Goal: Information Seeking & Learning: Find specific fact

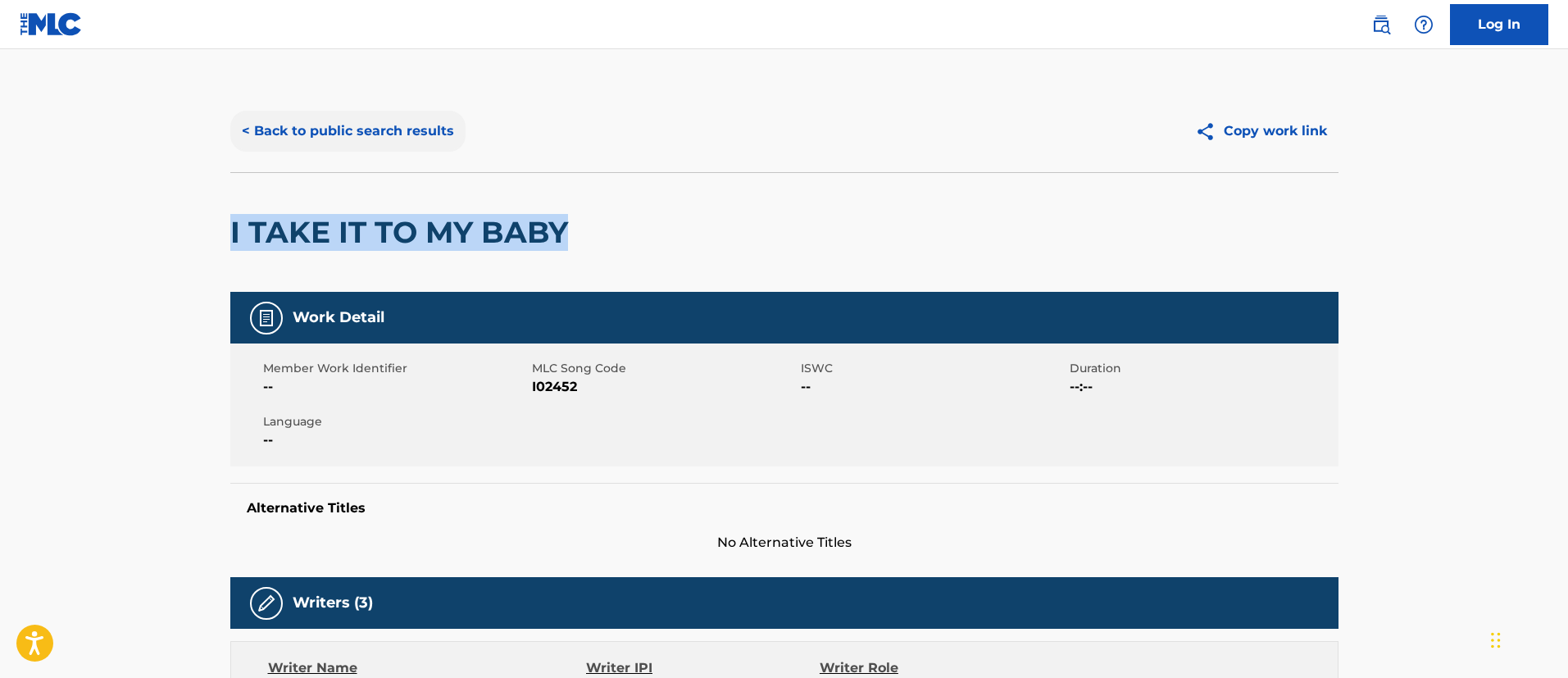
click at [300, 128] on button "< Back to public search results" at bounding box center [348, 131] width 235 height 41
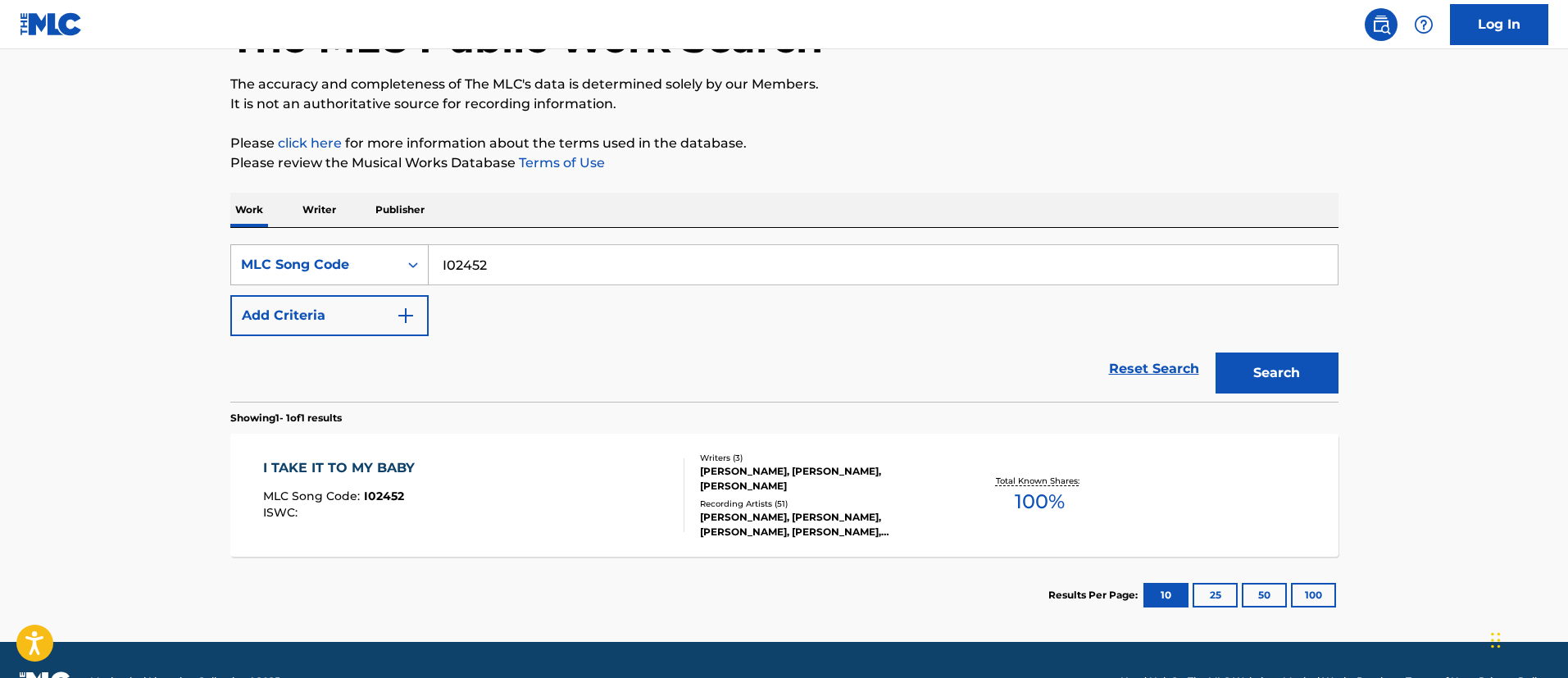
click at [334, 258] on div "MLC Song Code" at bounding box center [314, 265] width 147 height 20
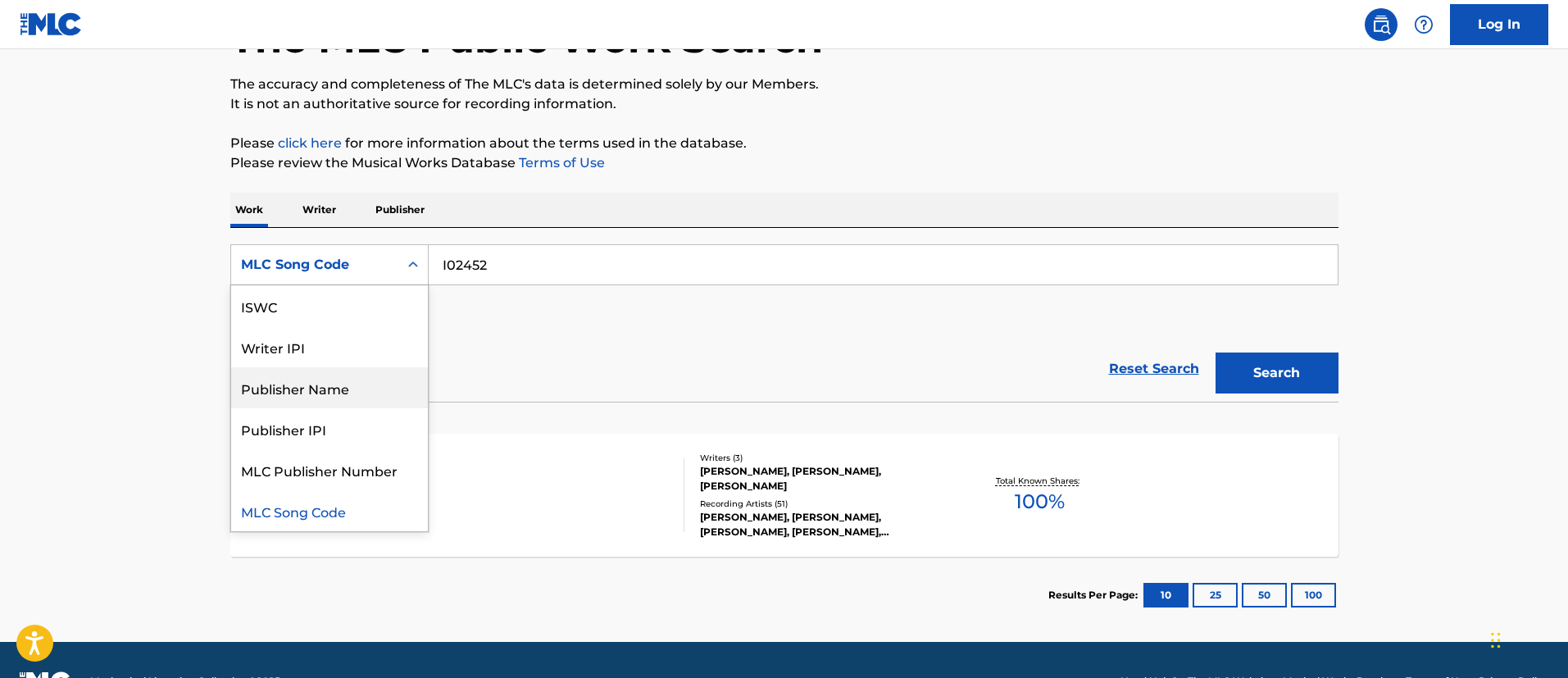
scroll to position [0, 0]
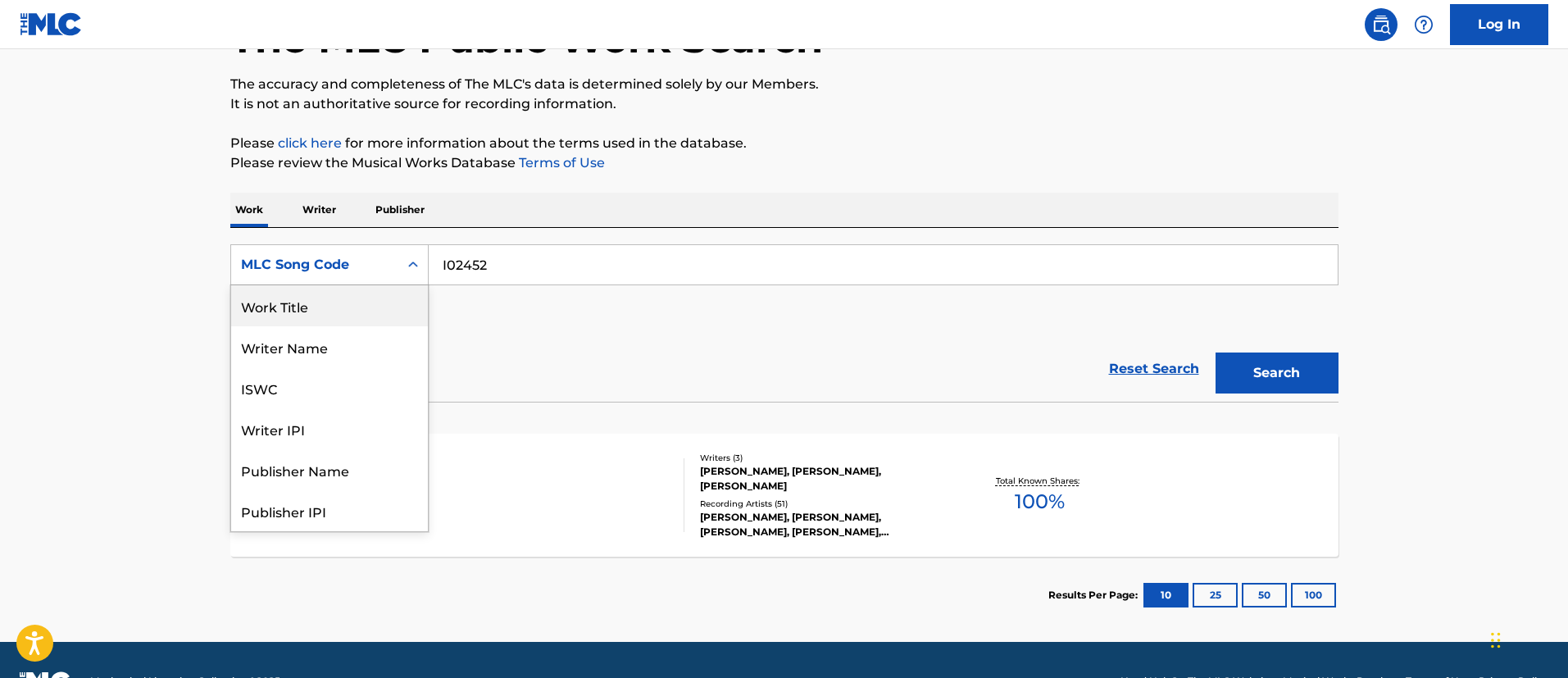
click at [327, 312] on div "Work Title" at bounding box center [328, 306] width 197 height 41
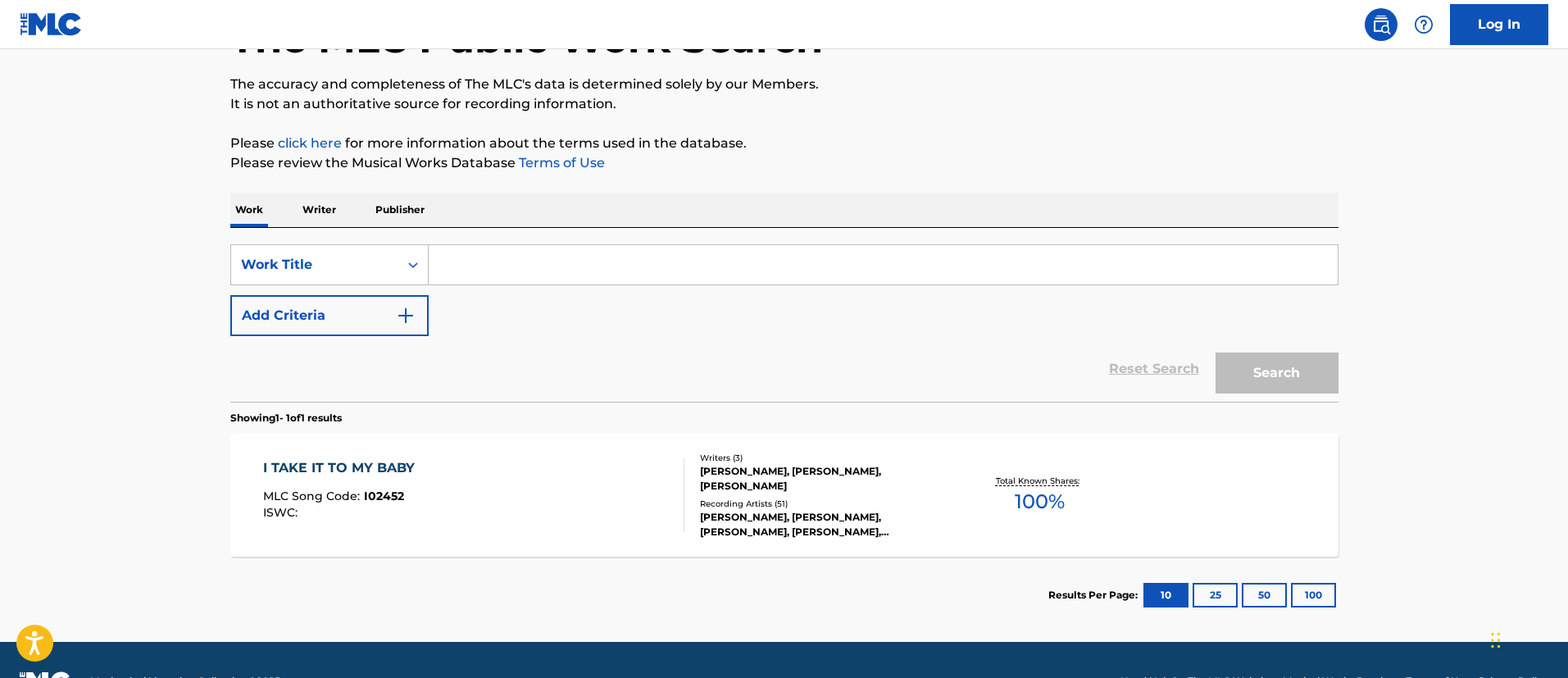
click at [464, 259] on input "Search Form" at bounding box center [883, 265] width 909 height 40
paste input "BITCHES & SISTERS"
type input "BITCHES & SISTERS"
click at [1259, 363] on button "Search" at bounding box center [1276, 374] width 123 height 41
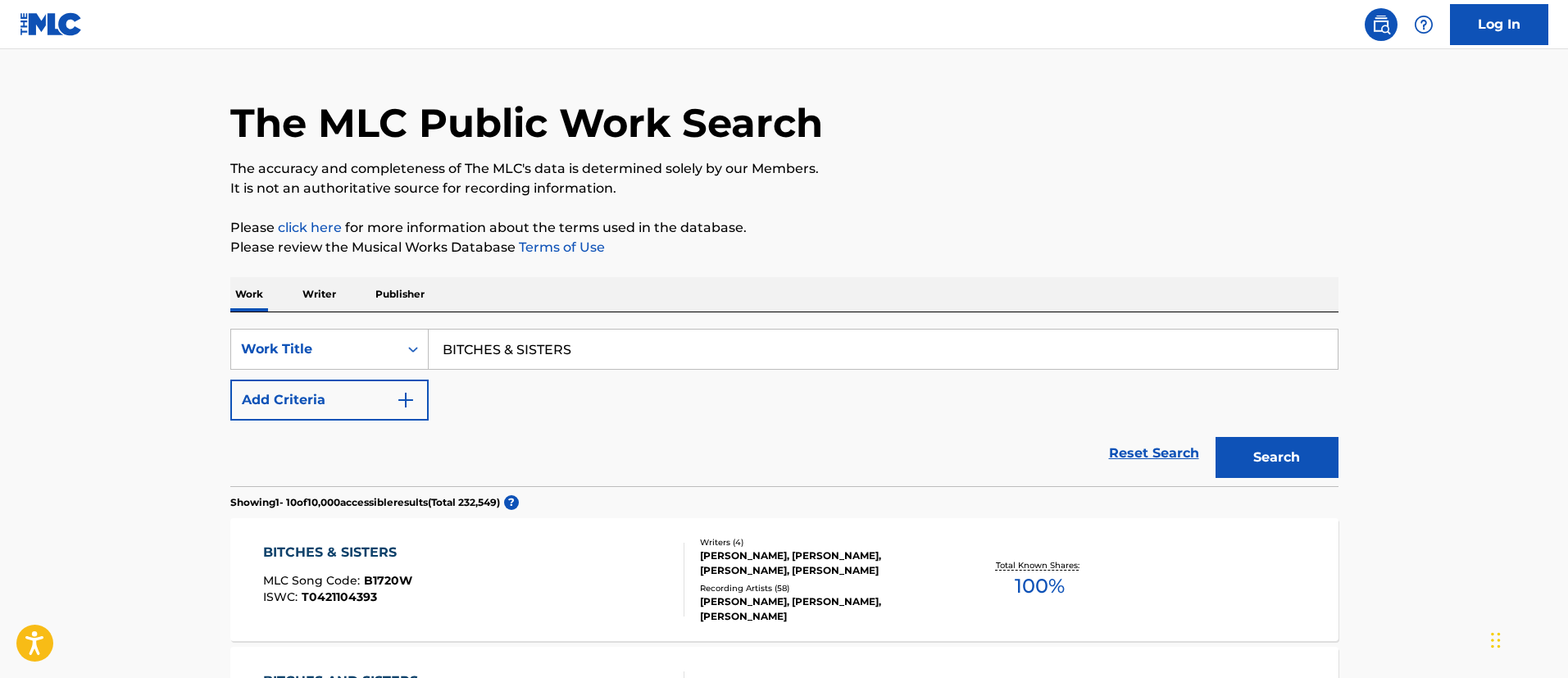
scroll to position [120, 0]
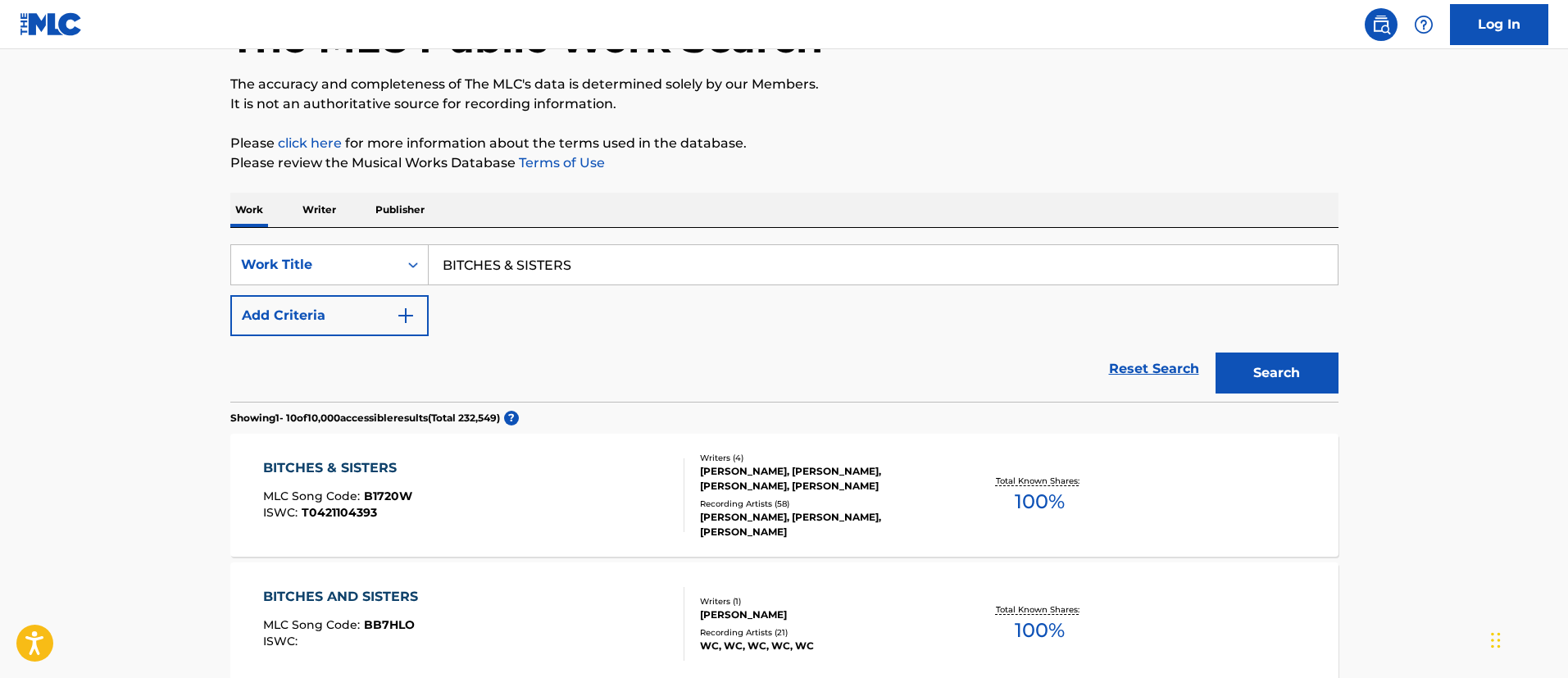
click at [437, 475] on div "BITCHES & SISTERS MLC Song Code : B1720W ISWC : T0421104393" at bounding box center [473, 495] width 421 height 74
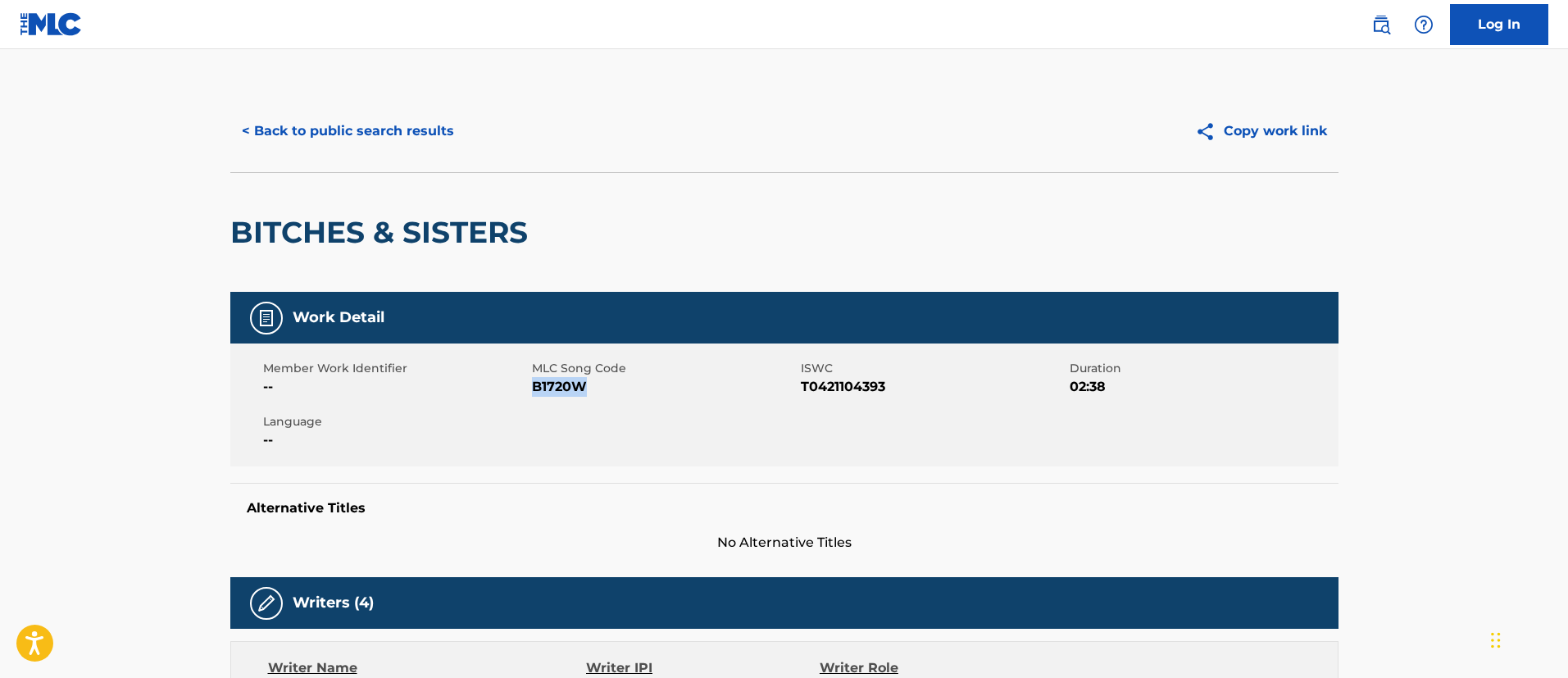
drag, startPoint x: 596, startPoint y: 384, endPoint x: 534, endPoint y: 395, distance: 63.0
click at [534, 395] on span "B1720W" at bounding box center [664, 387] width 265 height 20
copy span "B1720W"
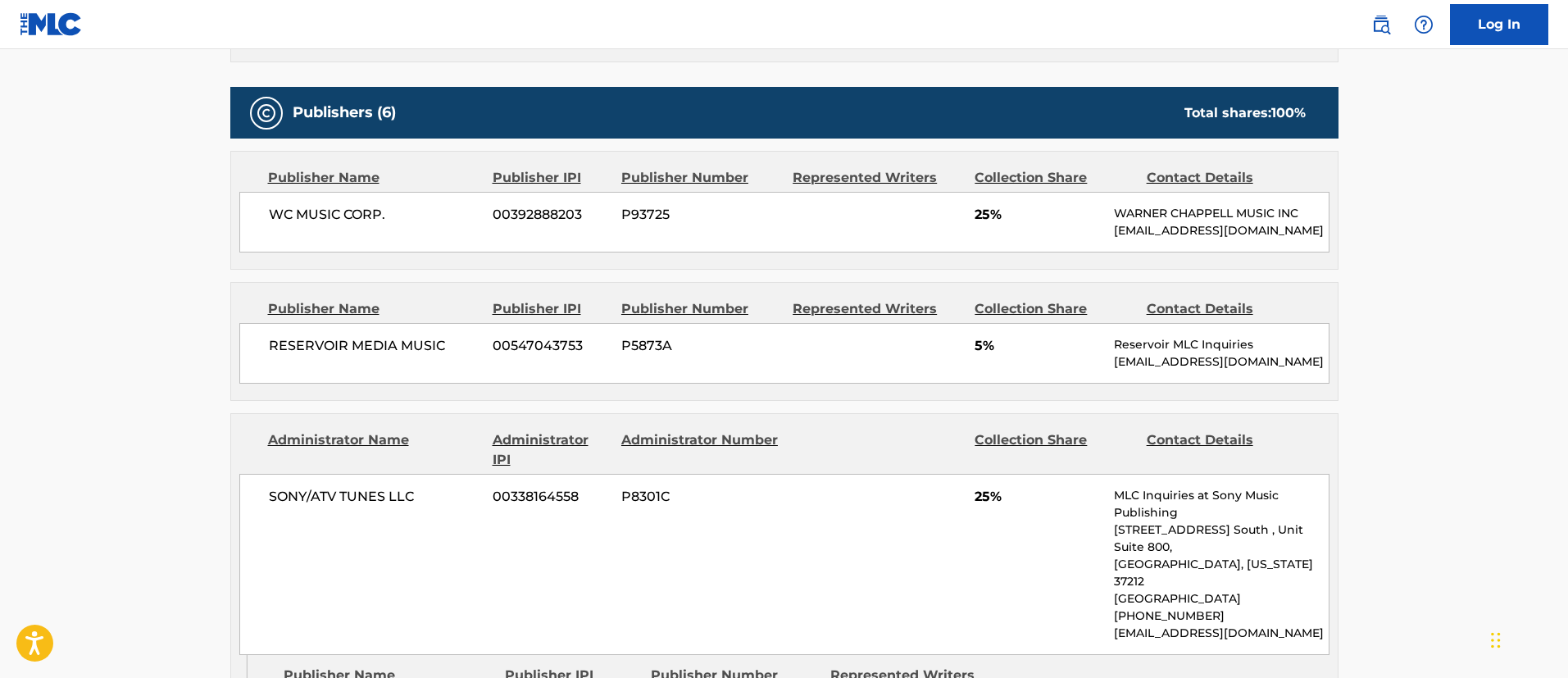
scroll to position [246, 0]
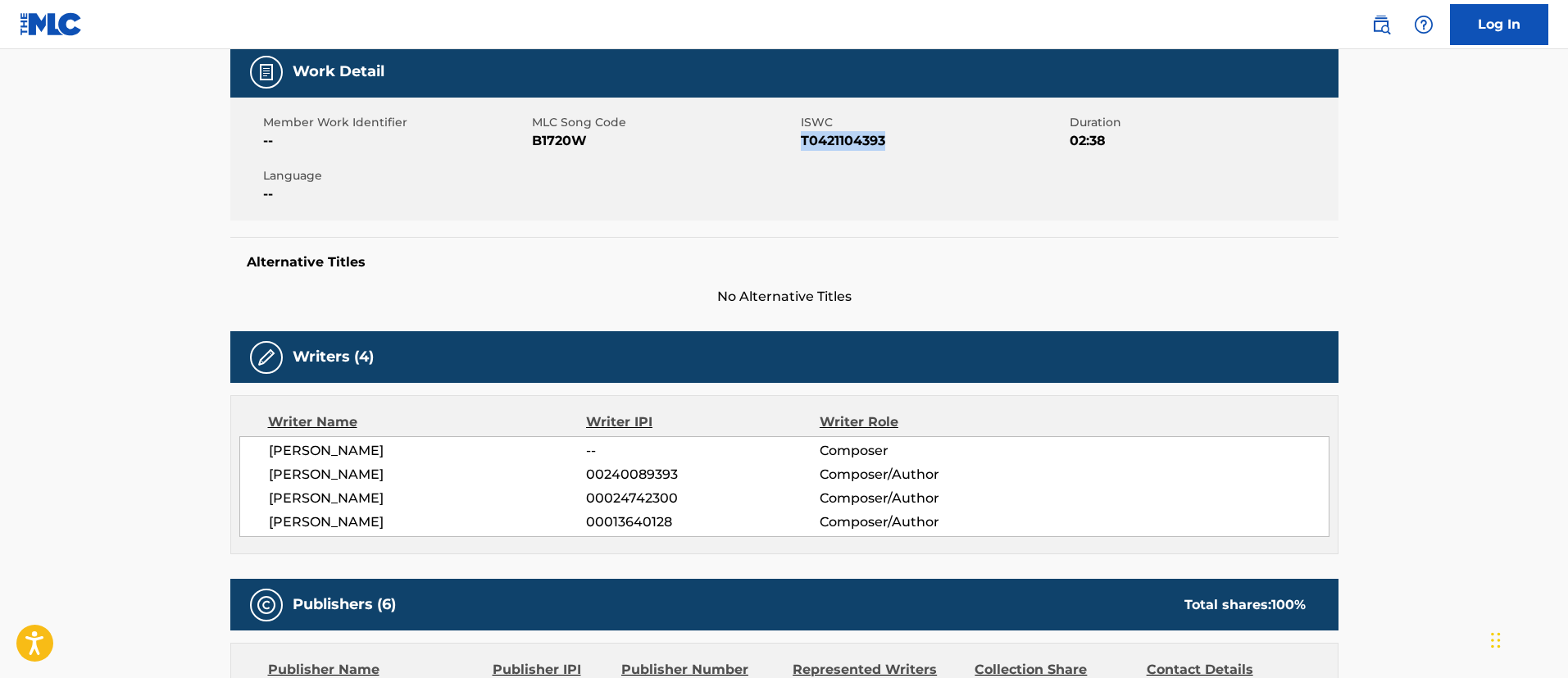
drag, startPoint x: 901, startPoint y: 132, endPoint x: 802, endPoint y: 145, distance: 99.8
click at [802, 145] on span "T0421104393" at bounding box center [933, 141] width 265 height 20
copy span "T0421104393"
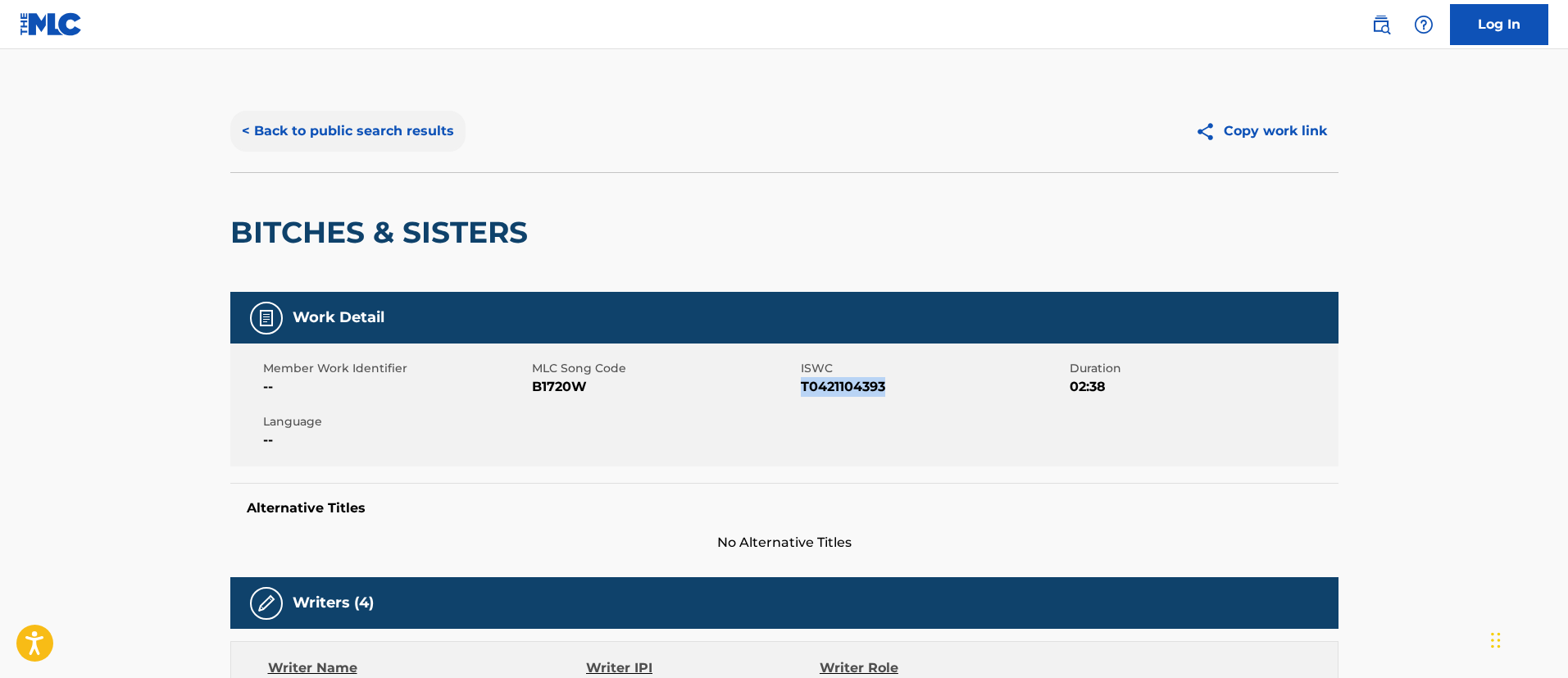
click at [357, 136] on button "< Back to public search results" at bounding box center [348, 131] width 235 height 41
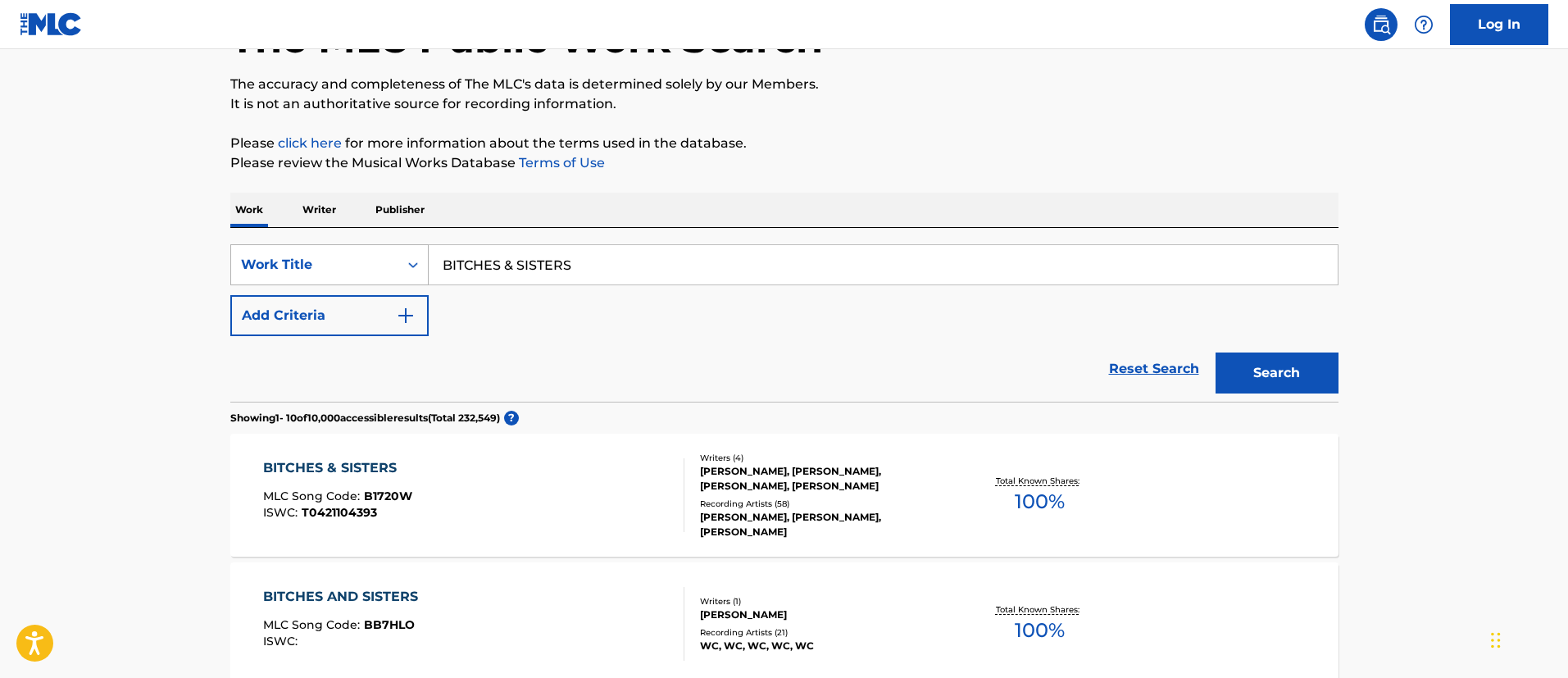
drag, startPoint x: 627, startPoint y: 262, endPoint x: 427, endPoint y: 247, distance: 200.6
click at [427, 247] on div "SearchWithCriteriadbcf84e5-447a-4cef-bf0e-9fee4257cda4 Work Title BITCHES & SIS…" at bounding box center [784, 265] width 1108 height 41
paste input "ABY, HOLD ON TO ME"
type input "BABY, HOLD ON TO ME"
click at [1246, 365] on button "Search" at bounding box center [1276, 374] width 123 height 41
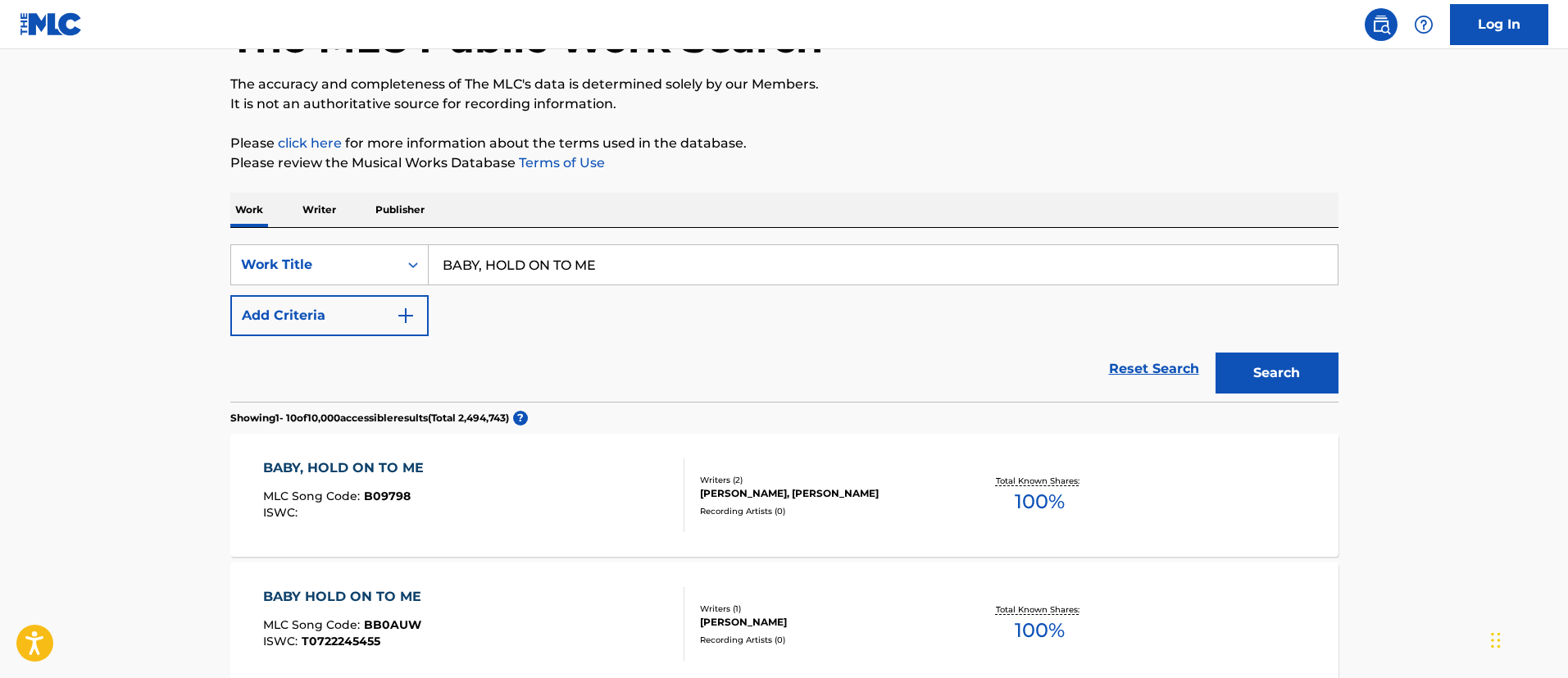
click at [477, 490] on div "BABY, HOLD ON TO ME MLC Song Code : B09798 ISWC :" at bounding box center [473, 495] width 421 height 74
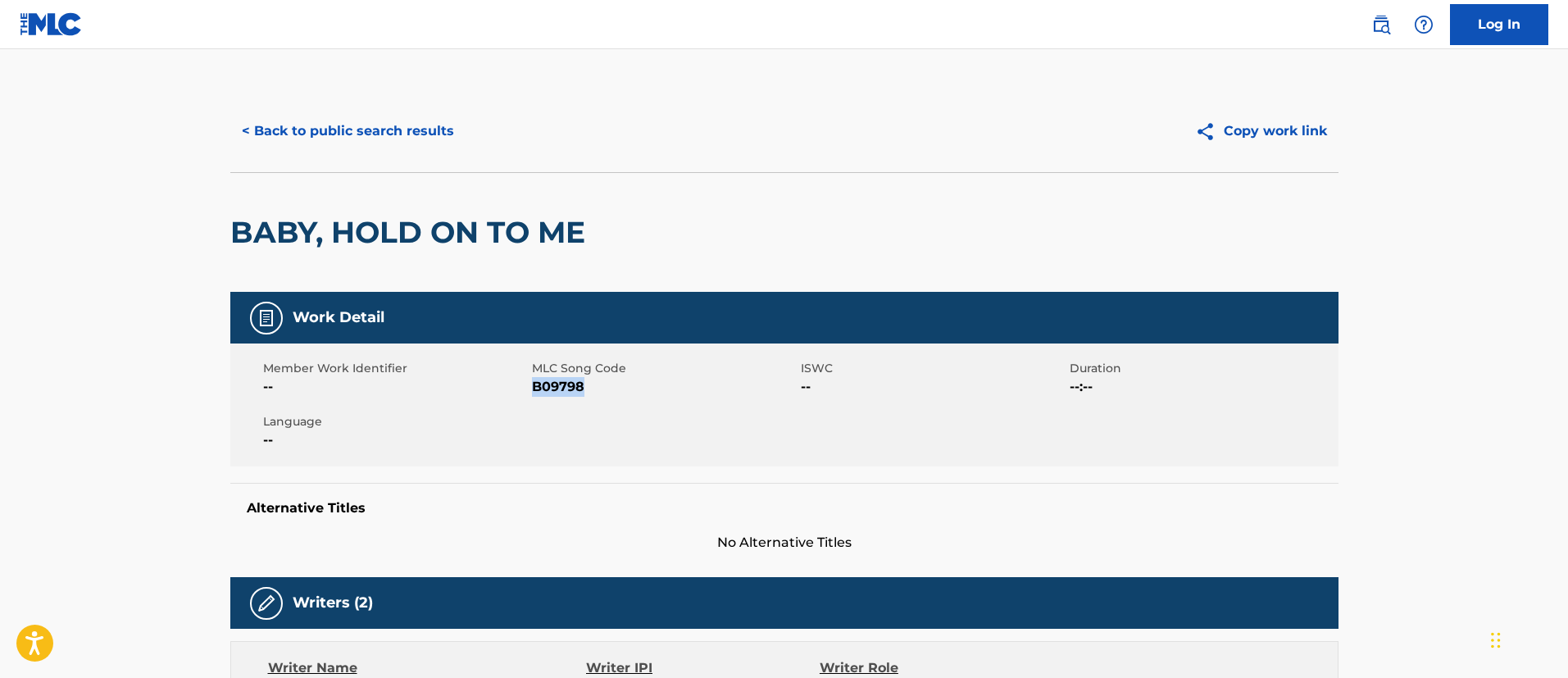
drag, startPoint x: 593, startPoint y: 388, endPoint x: 540, endPoint y: 388, distance: 53.0
click at [537, 392] on span "B09798" at bounding box center [664, 387] width 265 height 20
copy span "09798"
drag, startPoint x: 531, startPoint y: 389, endPoint x: 581, endPoint y: 389, distance: 50.0
click at [581, 389] on span "B09798" at bounding box center [664, 387] width 265 height 20
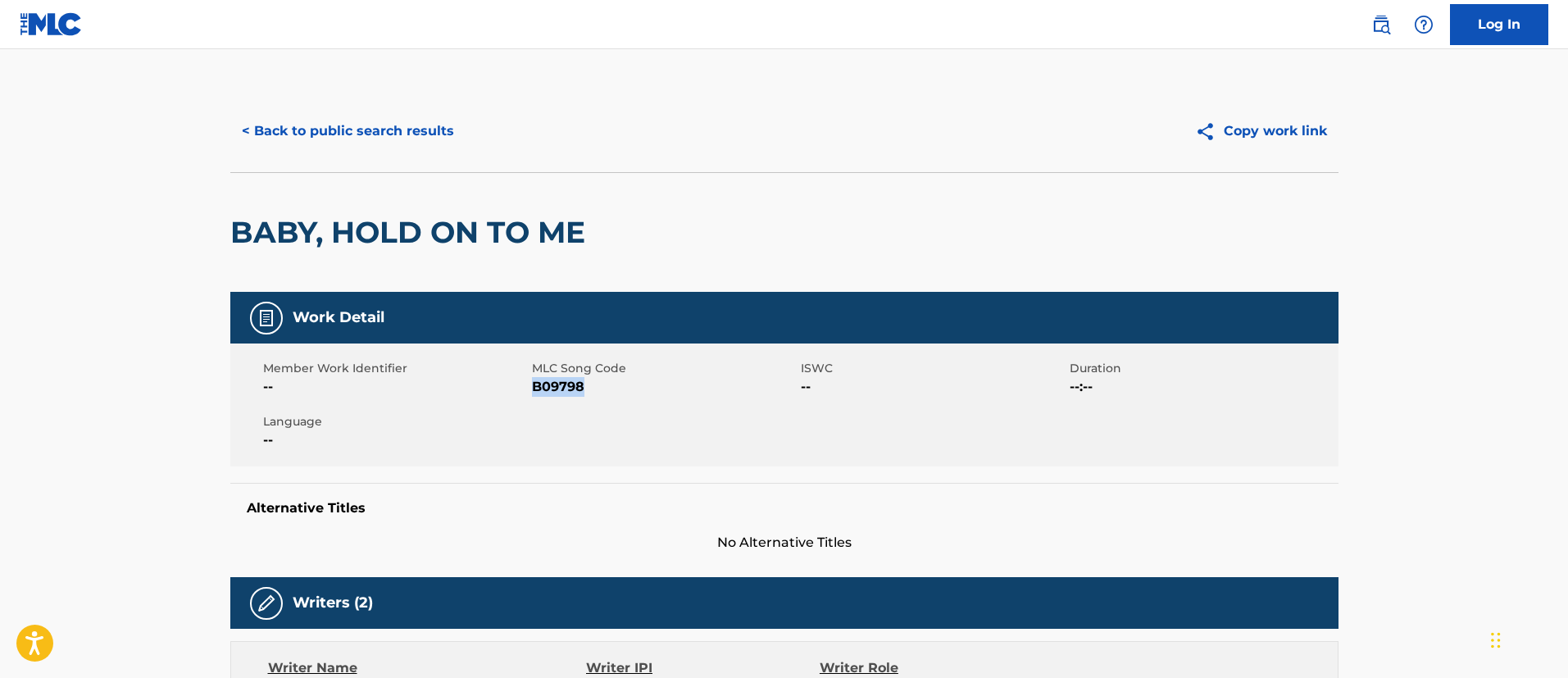
copy span "B09798"
